Goal: Task Accomplishment & Management: Manage account settings

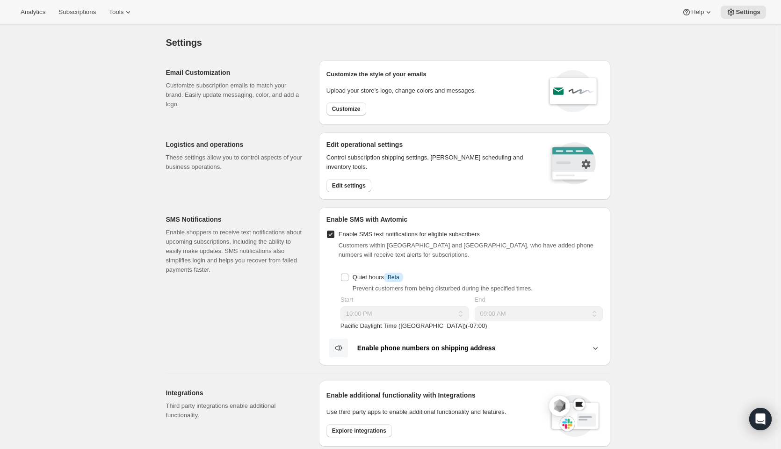
select select "22:00"
select select "09:00"
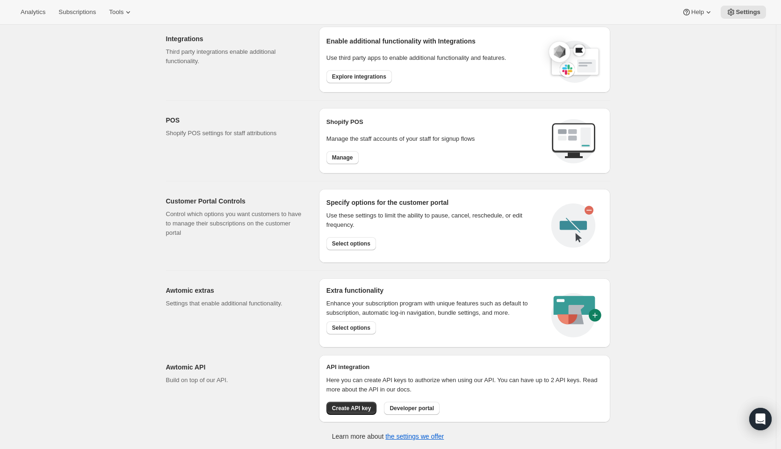
scroll to position [354, 0]
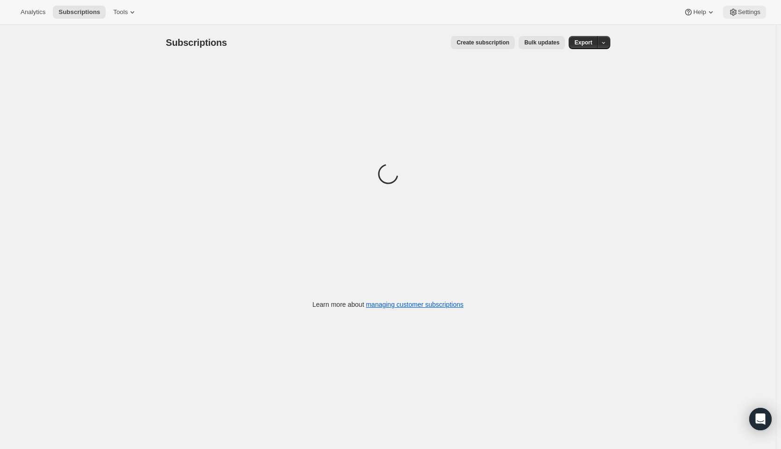
click at [755, 13] on span "Settings" at bounding box center [749, 11] width 22 height 7
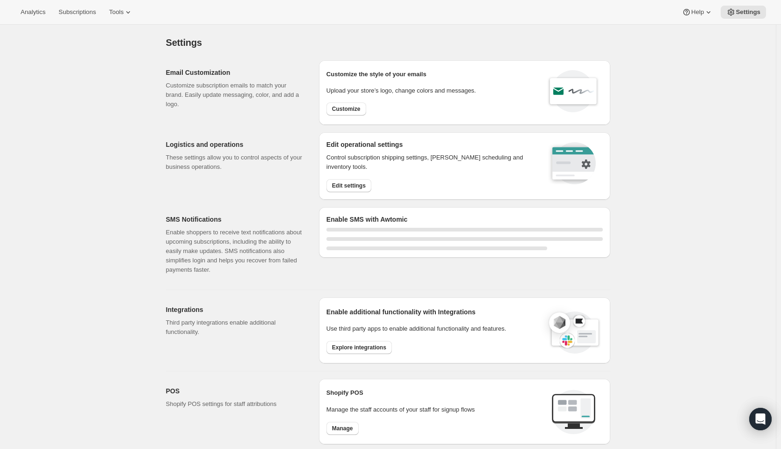
select select "22:00"
select select "09:00"
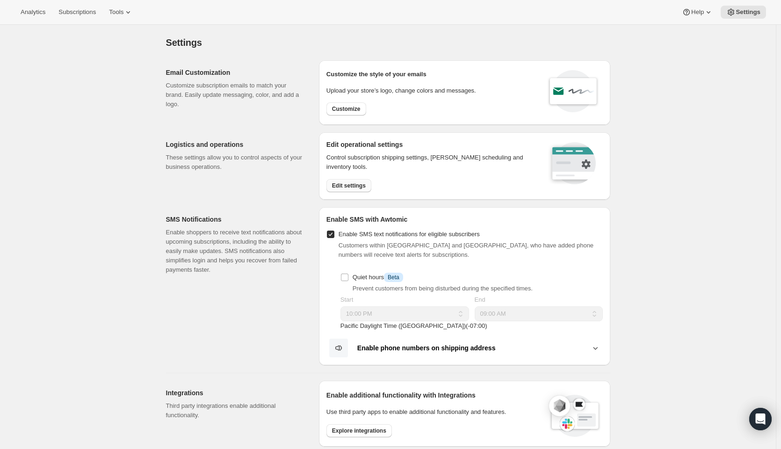
click at [348, 186] on span "Edit settings" at bounding box center [349, 185] width 34 height 7
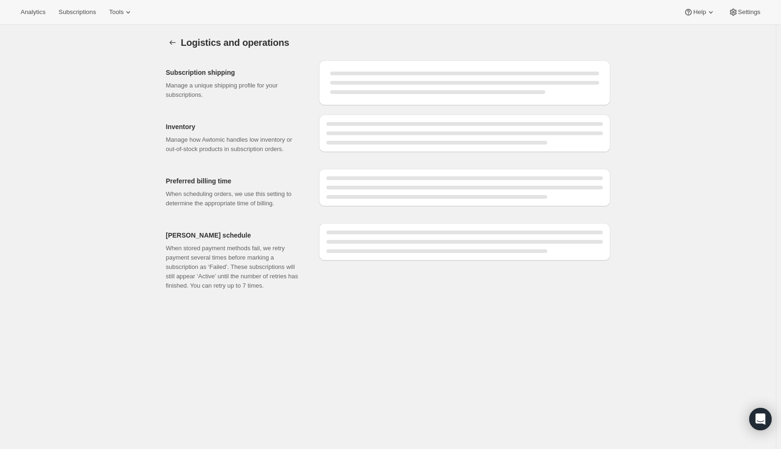
select select "12:00"
select select "PM"
select select "DAY"
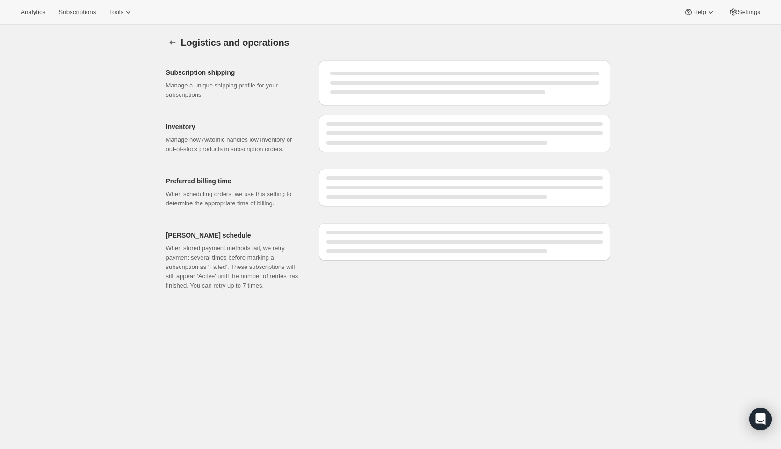
select select "DAY"
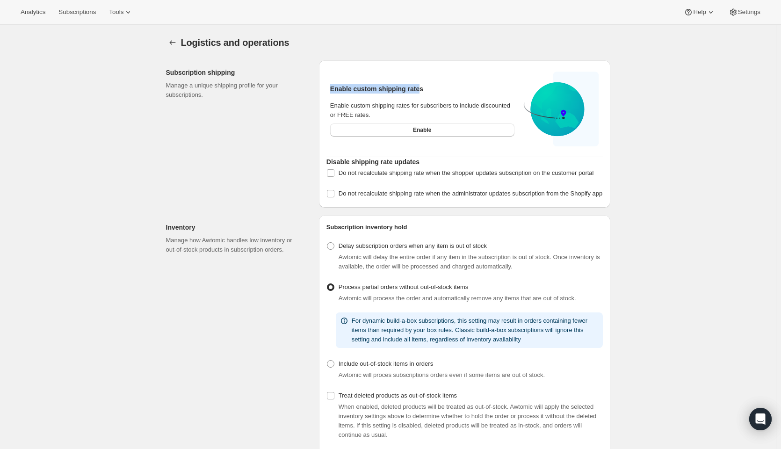
drag, startPoint x: 330, startPoint y: 89, endPoint x: 418, endPoint y: 89, distance: 88.4
click at [418, 89] on div "Enable custom shipping rates" at bounding box center [422, 88] width 192 height 17
click at [435, 89] on h2 "Enable custom shipping rates" at bounding box center [422, 88] width 184 height 9
drag, startPoint x: 358, startPoint y: 103, endPoint x: 494, endPoint y: 103, distance: 135.6
click at [494, 103] on div "Enable custom shipping rates for subscribers to include discounted or FREE rate…" at bounding box center [422, 110] width 184 height 19
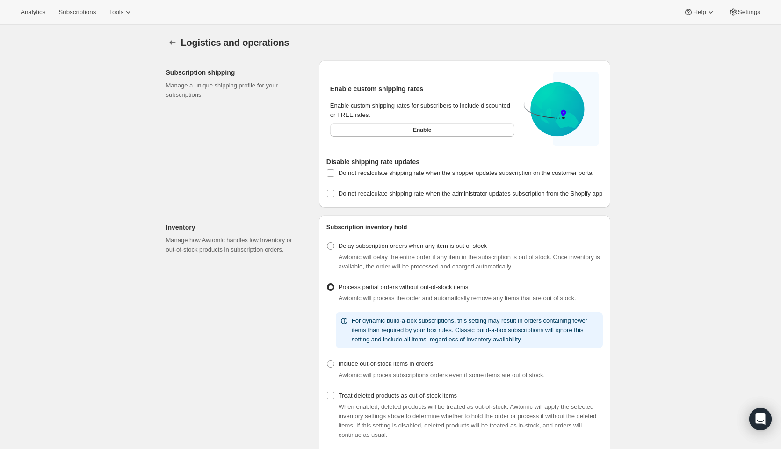
click at [496, 103] on div "Enable custom shipping rates for subscribers to include discounted or FREE rate…" at bounding box center [422, 110] width 184 height 19
click at [742, 13] on span "Settings" at bounding box center [749, 11] width 22 height 7
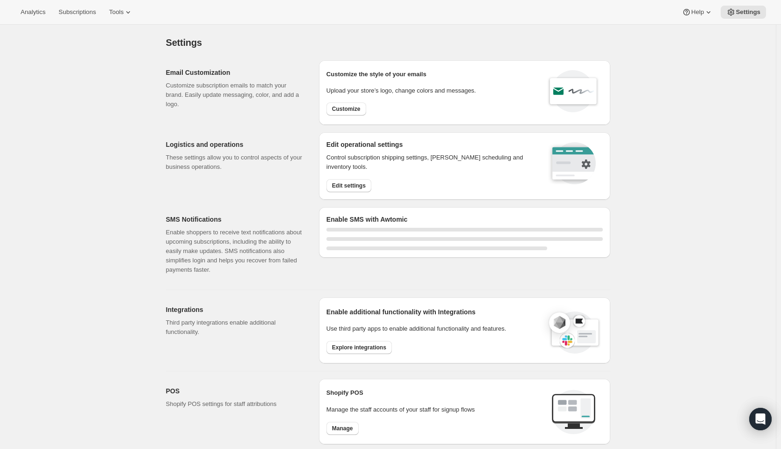
select select "22:00"
select select "09:00"
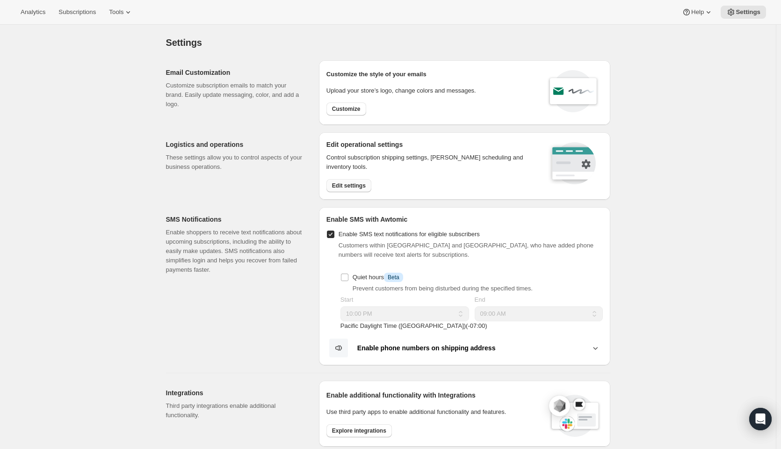
click at [360, 183] on span "Edit settings" at bounding box center [349, 185] width 34 height 7
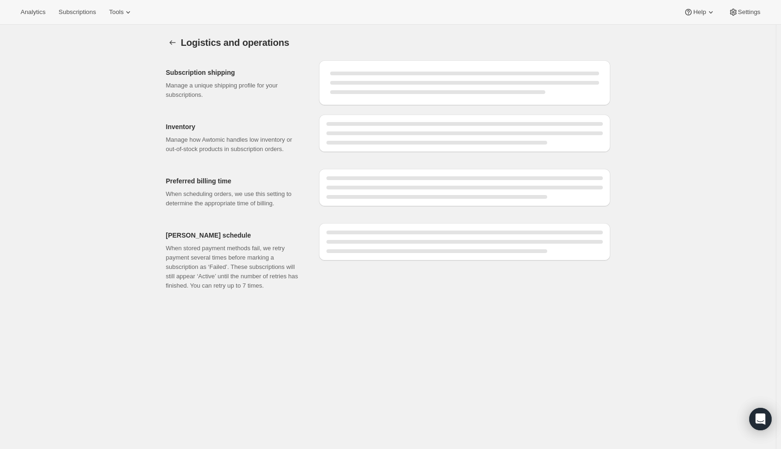
select select "DAY"
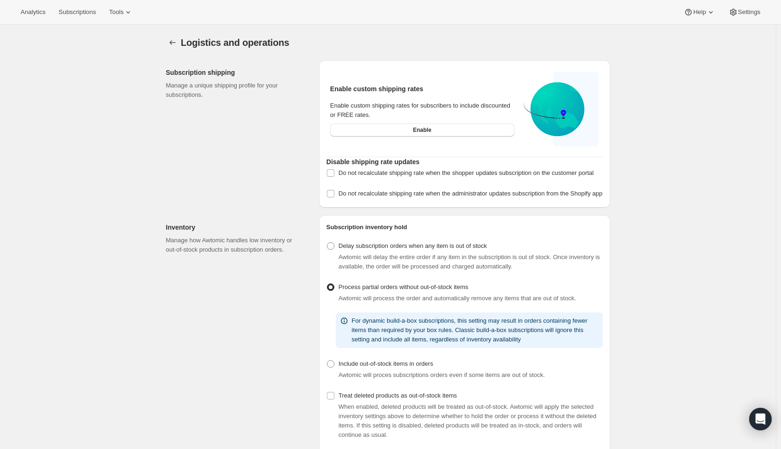
checkbox input "true"
select select "12:00"
select select "PM"
